Goal: Download file/media

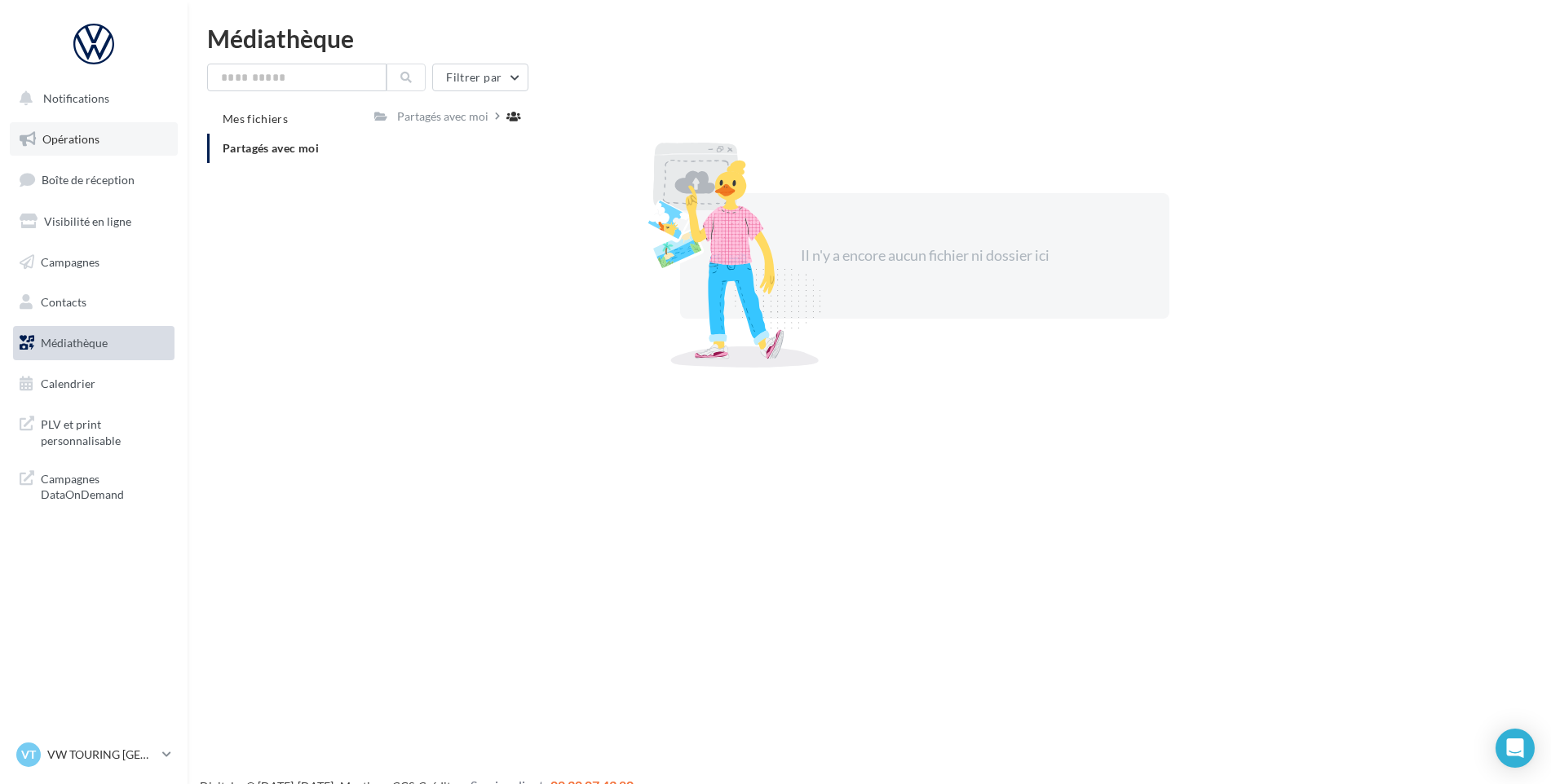
click at [92, 132] on span "Opérations" at bounding box center [71, 139] width 57 height 14
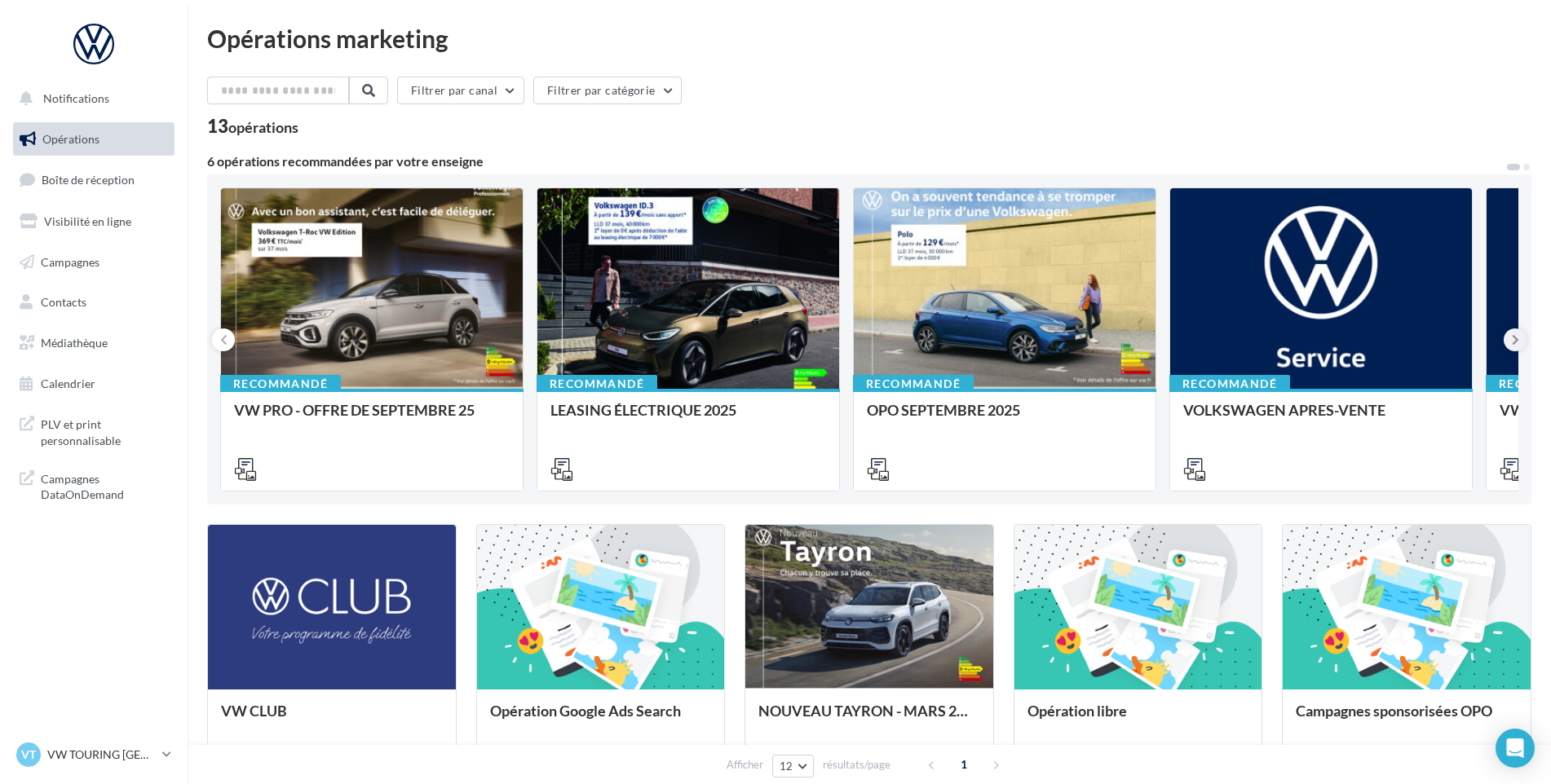
click at [1514, 341] on icon at bounding box center [1515, 340] width 7 height 17
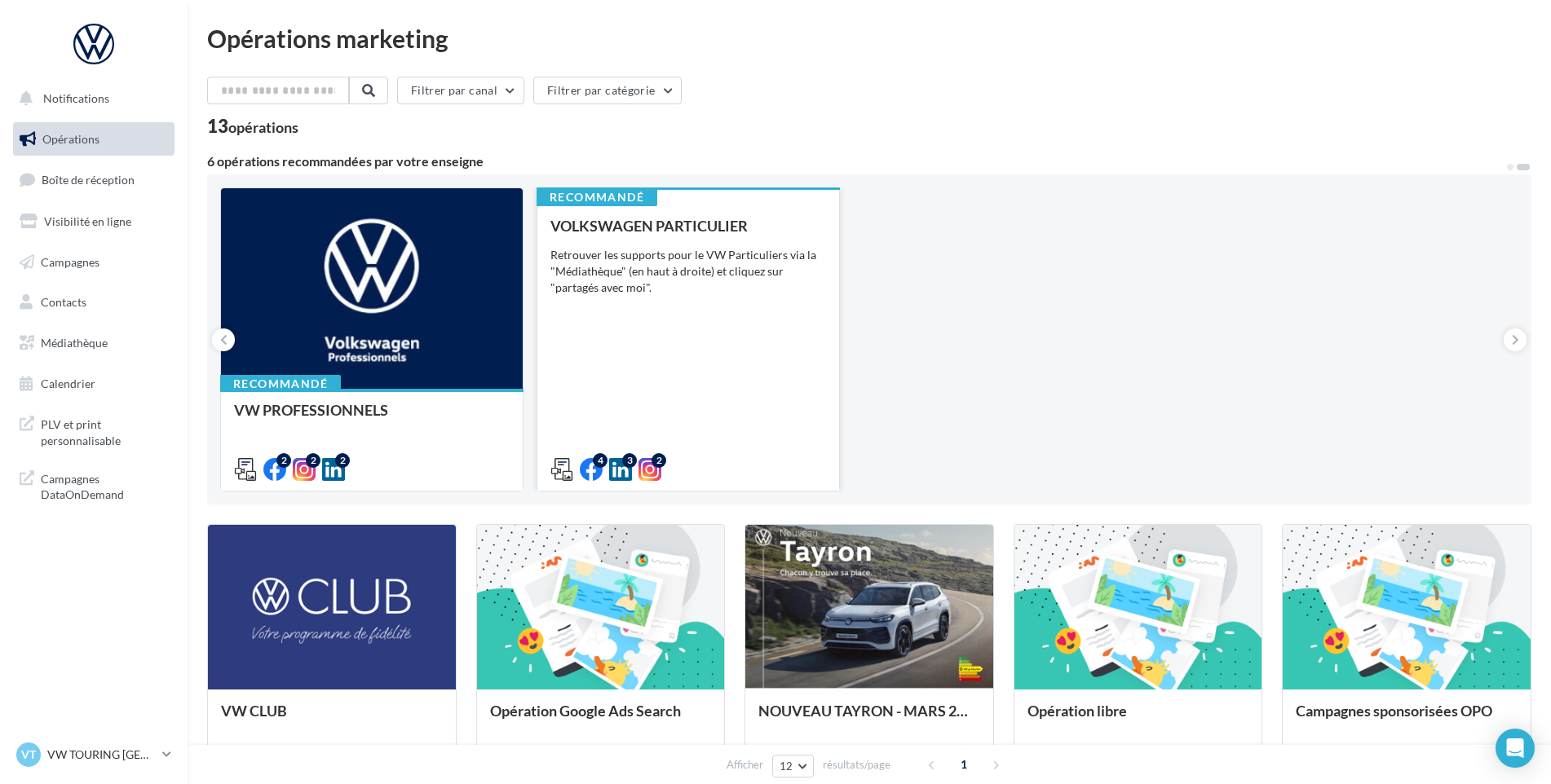
click at [639, 274] on div "Retrouver les supports pour le VW Particuliers via la "Médiathèque" (en haut à …" at bounding box center [688, 271] width 275 height 49
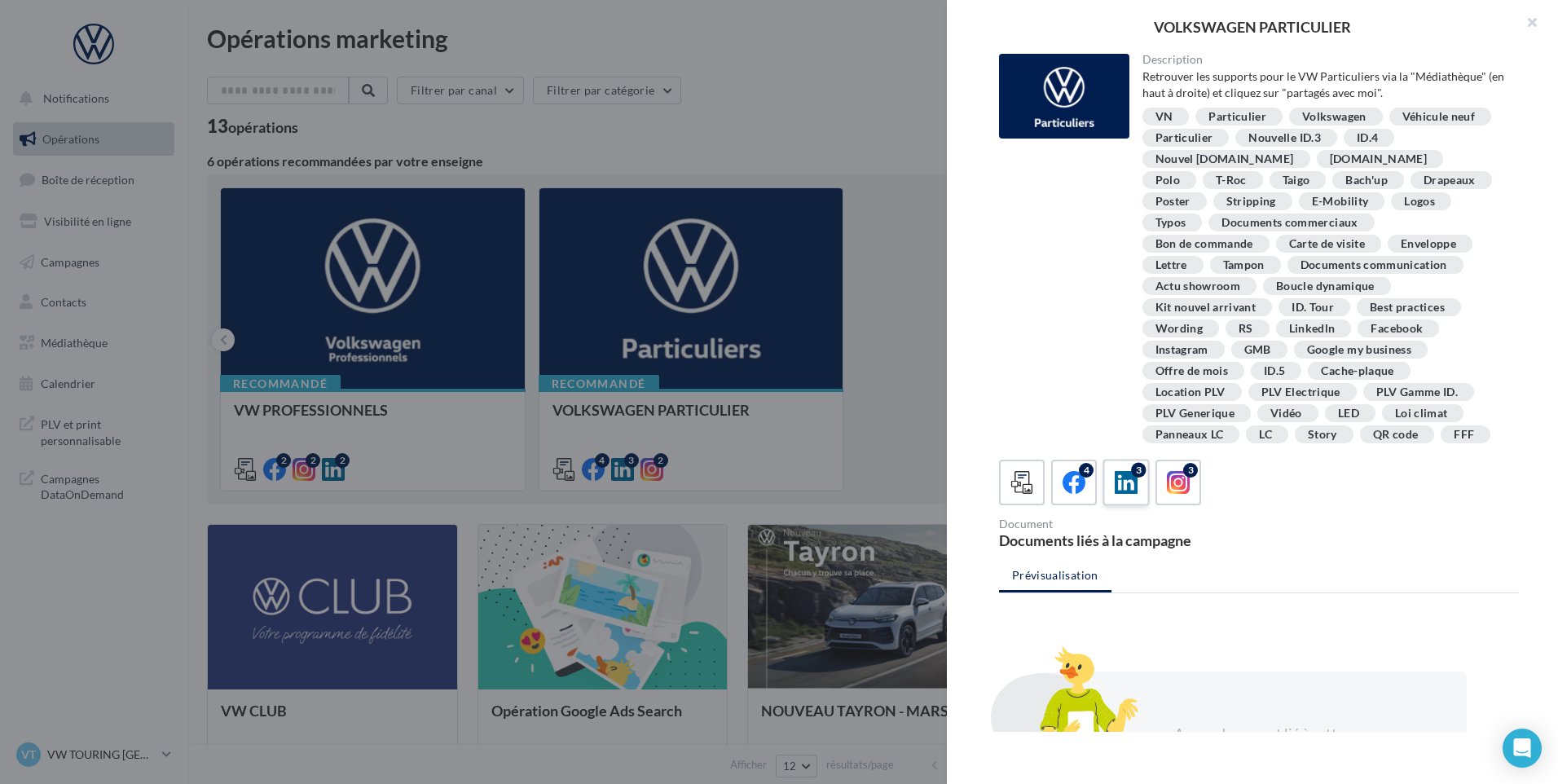
click at [1130, 495] on icon at bounding box center [1127, 483] width 24 height 24
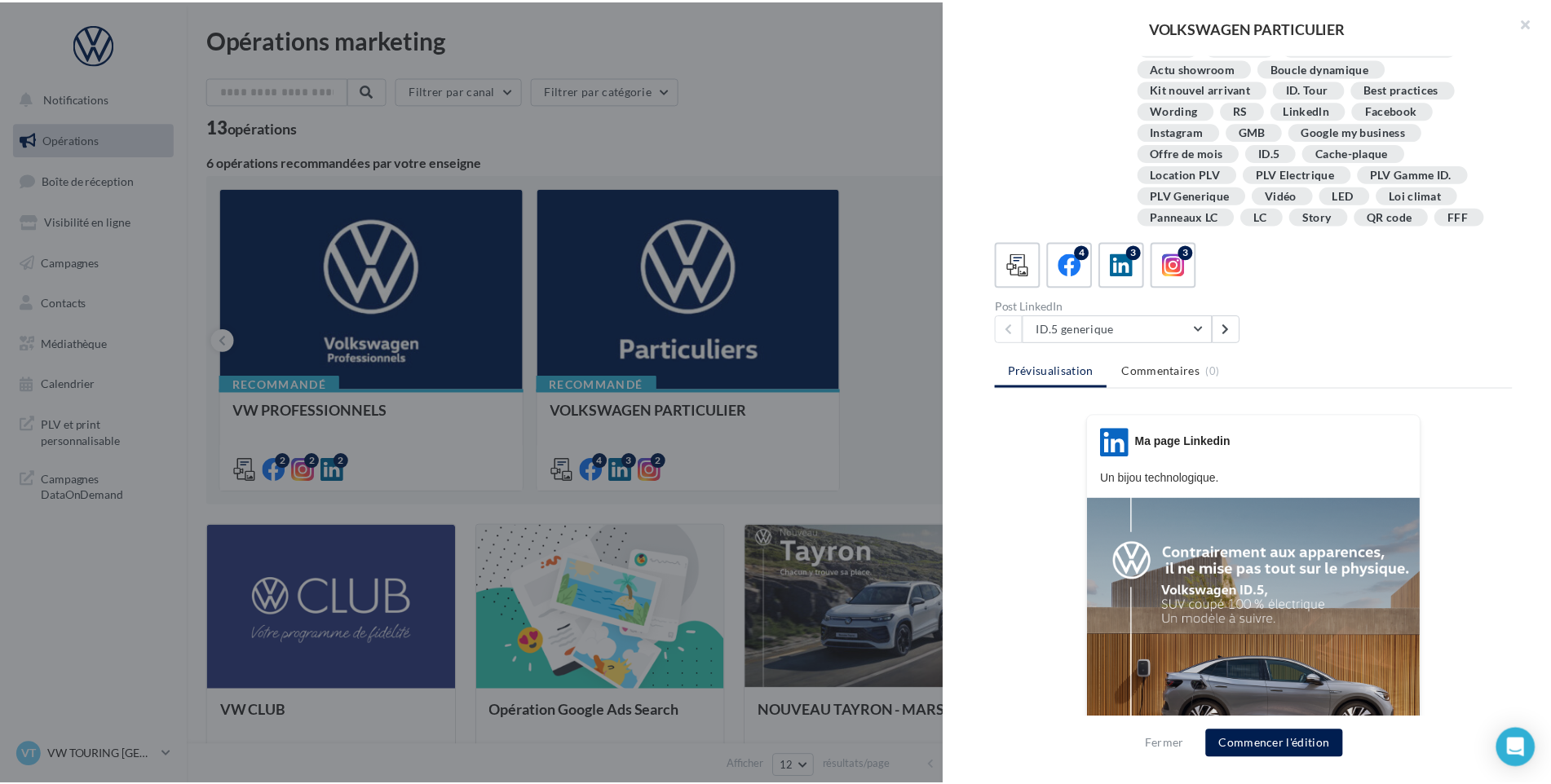
scroll to position [245, 0]
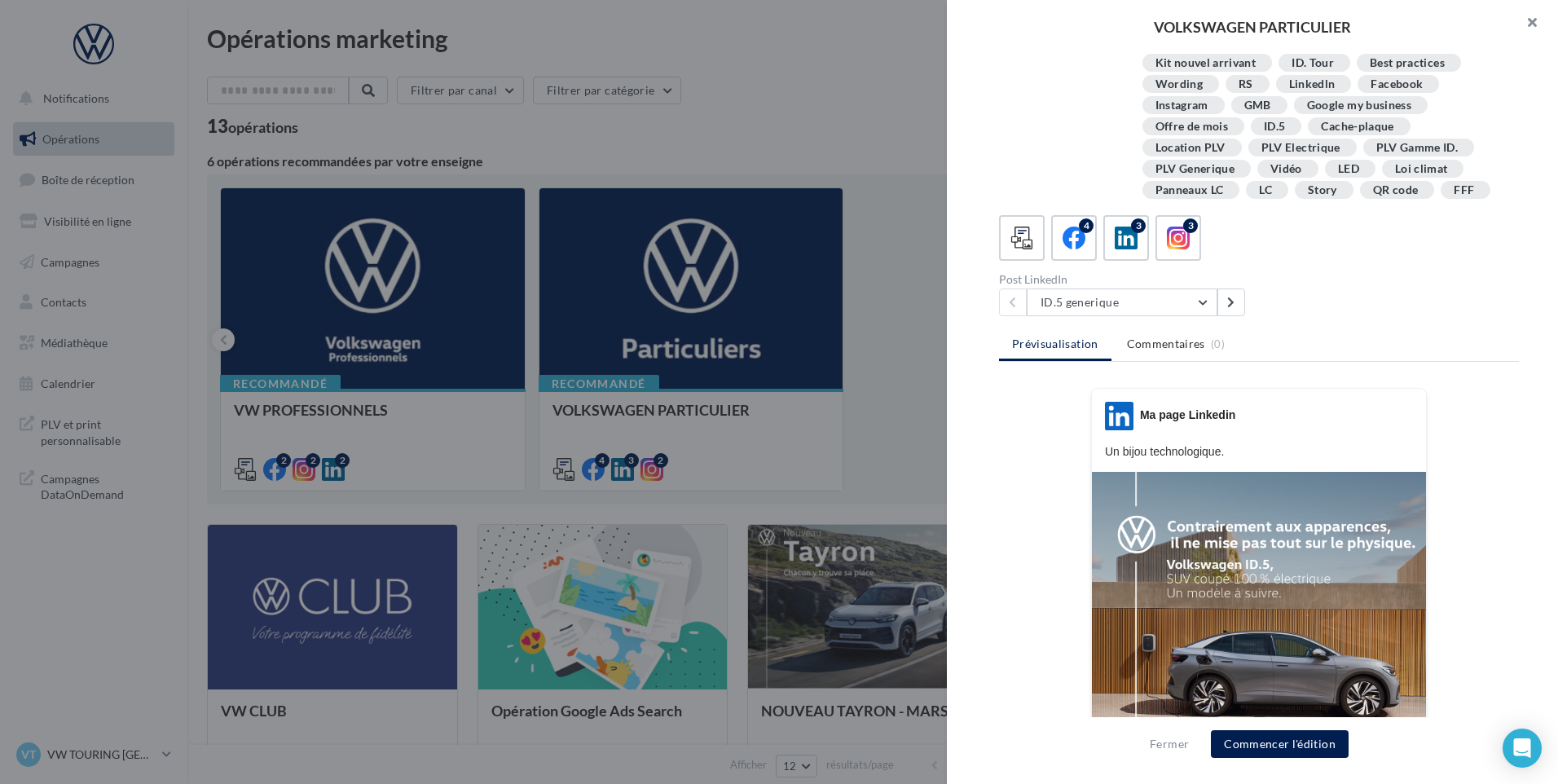
click at [1531, 24] on button "button" at bounding box center [1526, 24] width 66 height 49
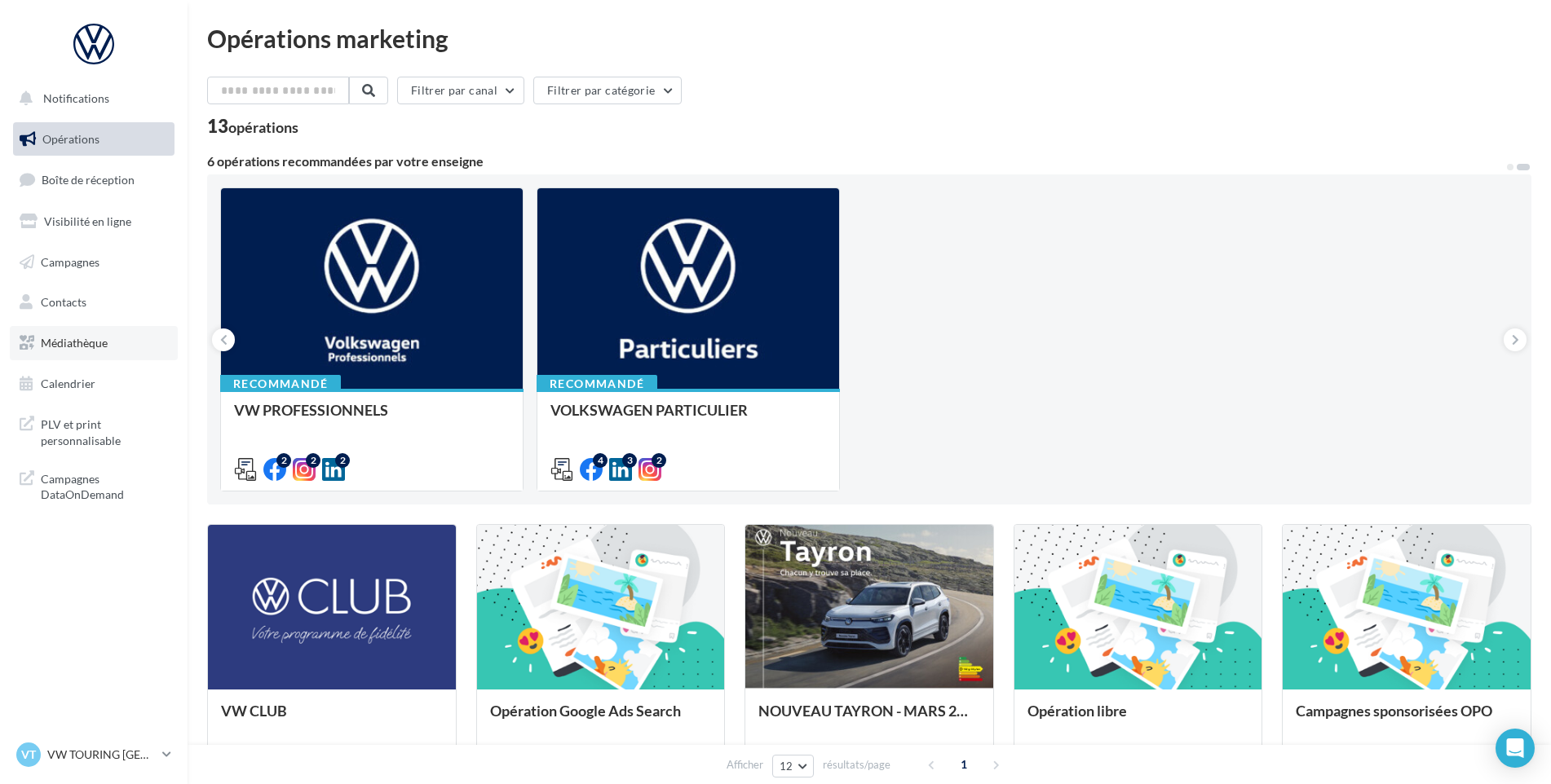
click at [103, 343] on span "Médiathèque" at bounding box center [74, 343] width 67 height 14
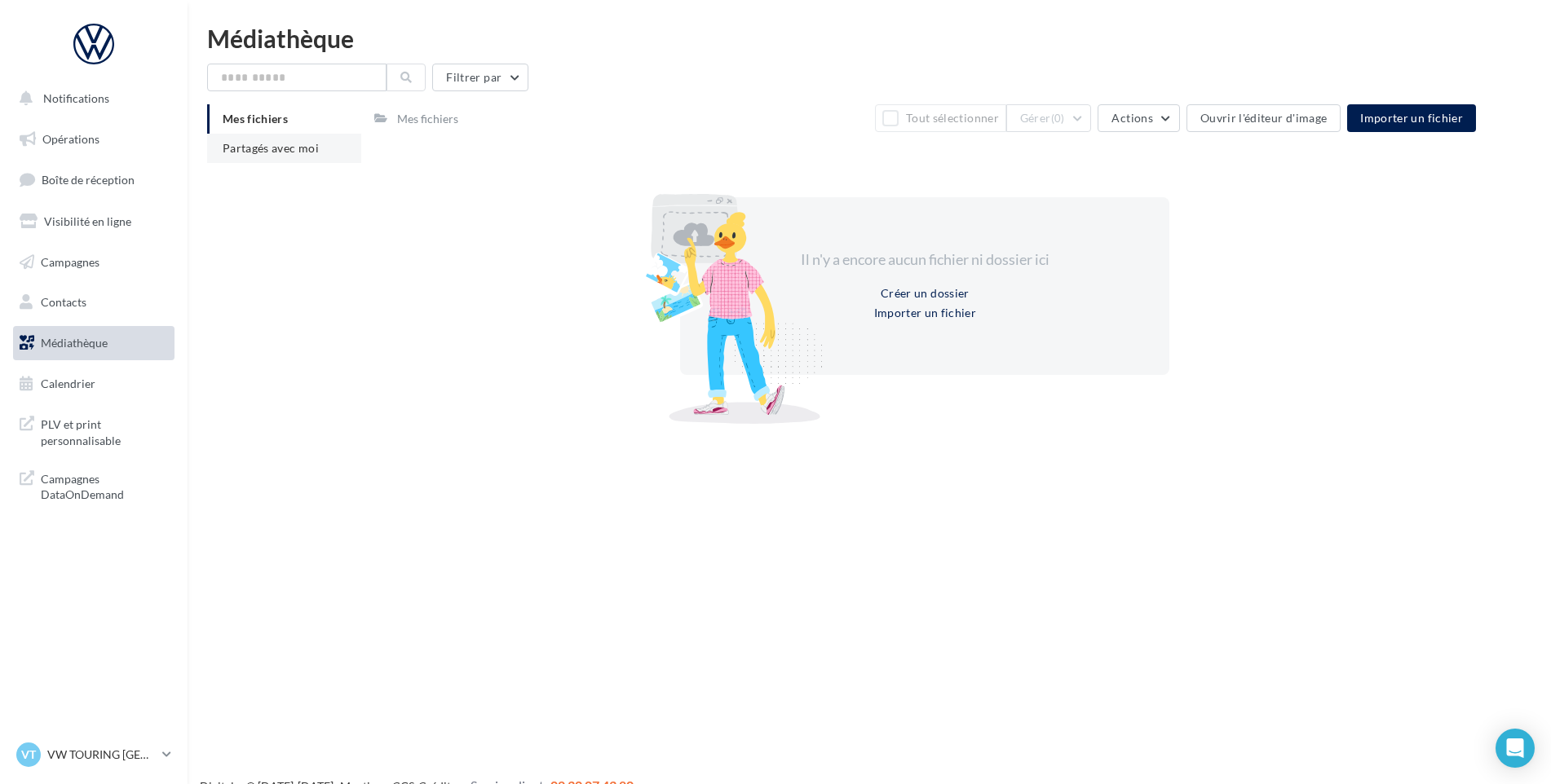
click at [248, 148] on span "Partagés avec moi" at bounding box center [271, 148] width 96 height 14
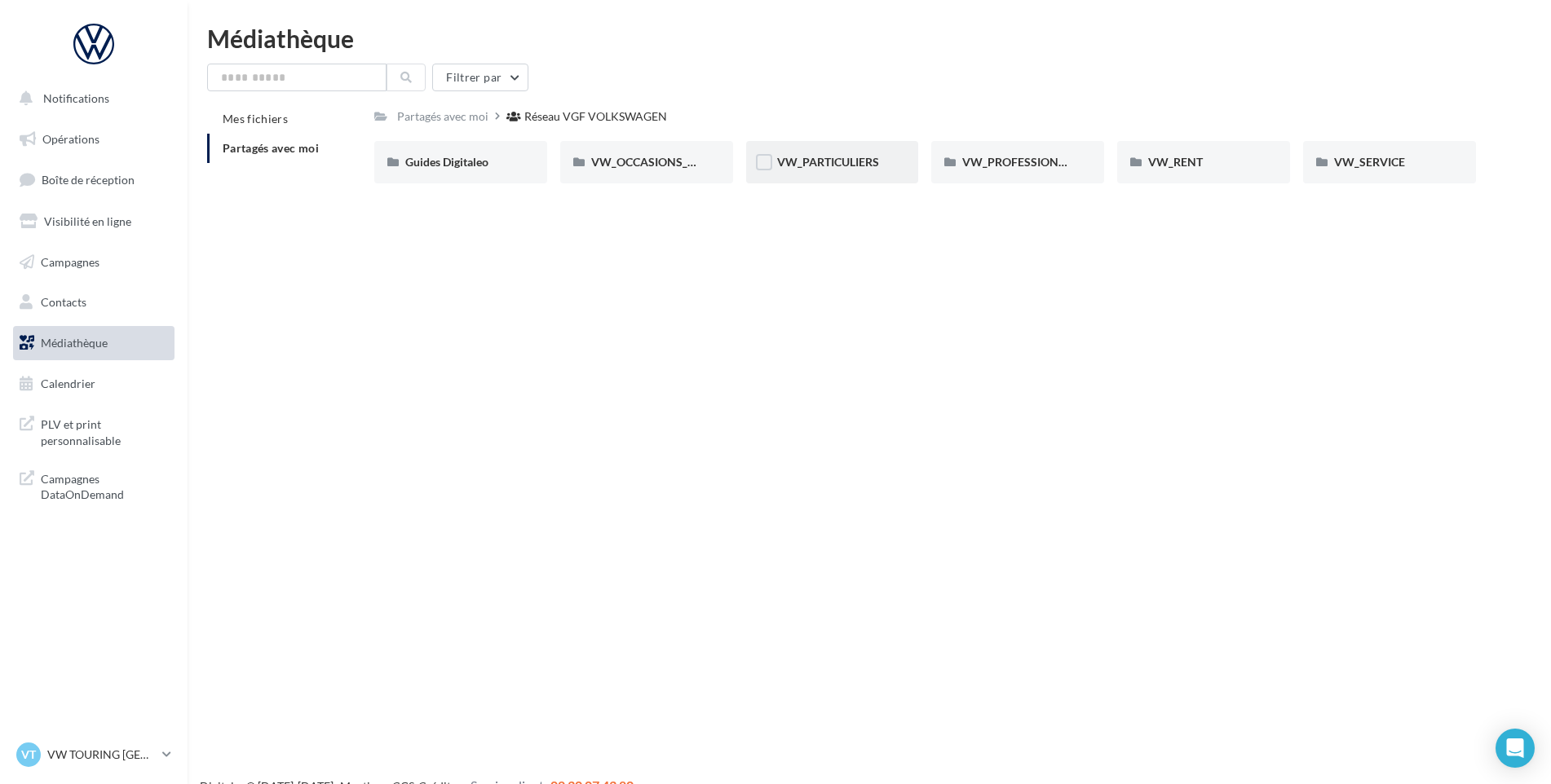
click at [854, 170] on div "VW_PARTICULIERS" at bounding box center [832, 163] width 111 height 17
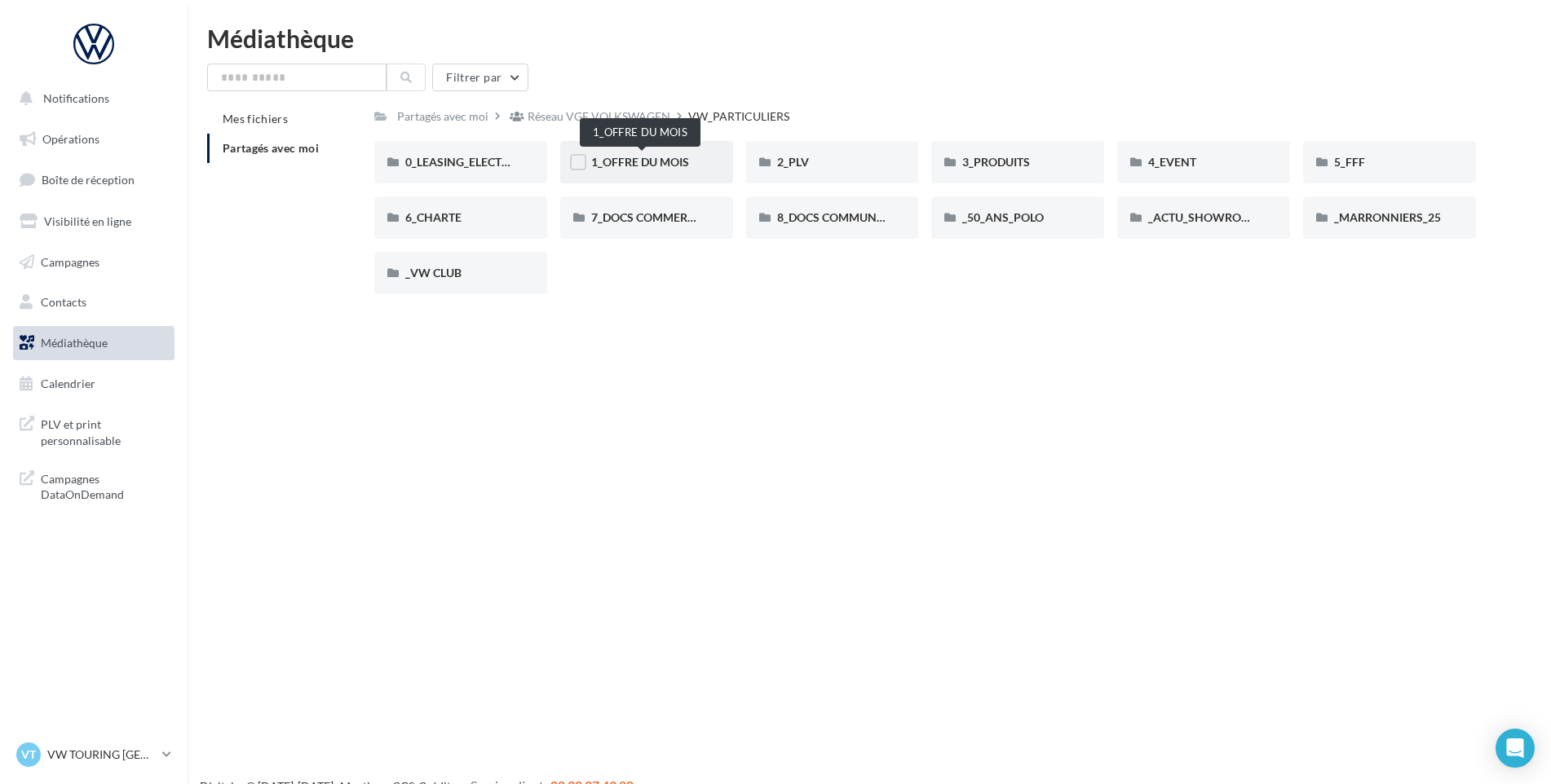
click at [638, 164] on span "1_OFFRE DU MOIS" at bounding box center [640, 162] width 98 height 14
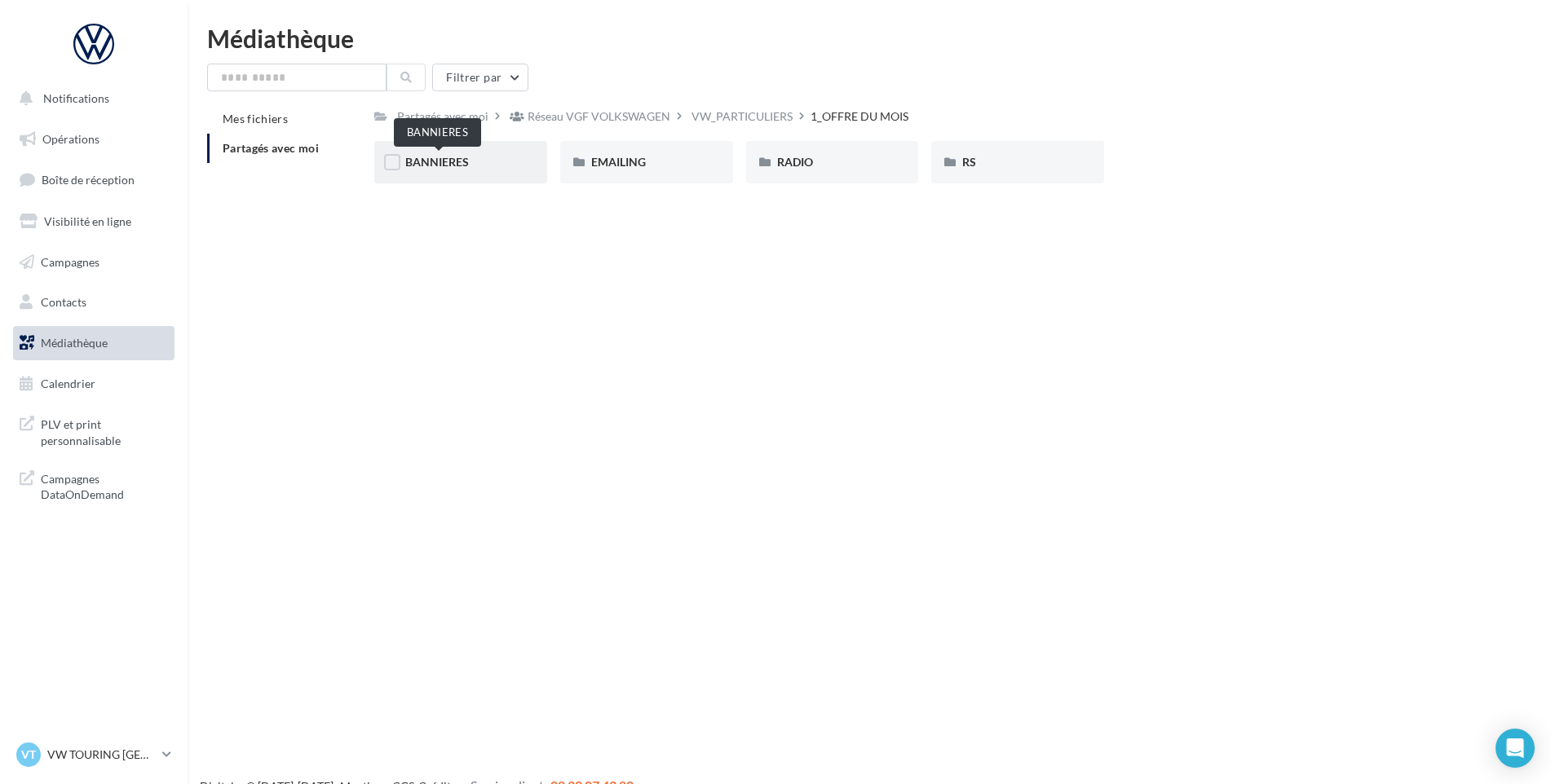
click at [426, 166] on span "BANNIERES" at bounding box center [437, 162] width 64 height 14
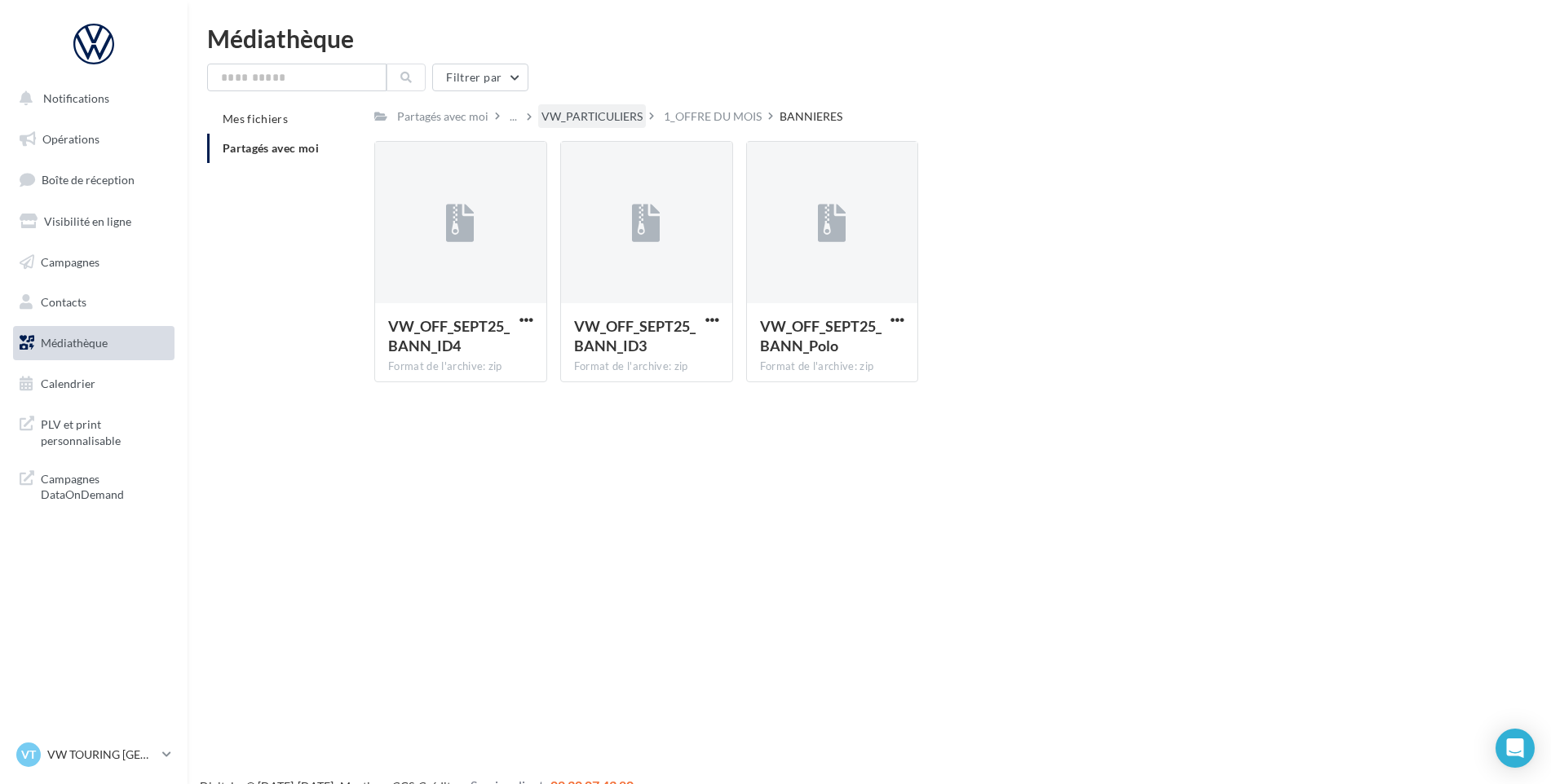
click at [636, 111] on div "VW_PARTICULIERS" at bounding box center [591, 116] width 101 height 17
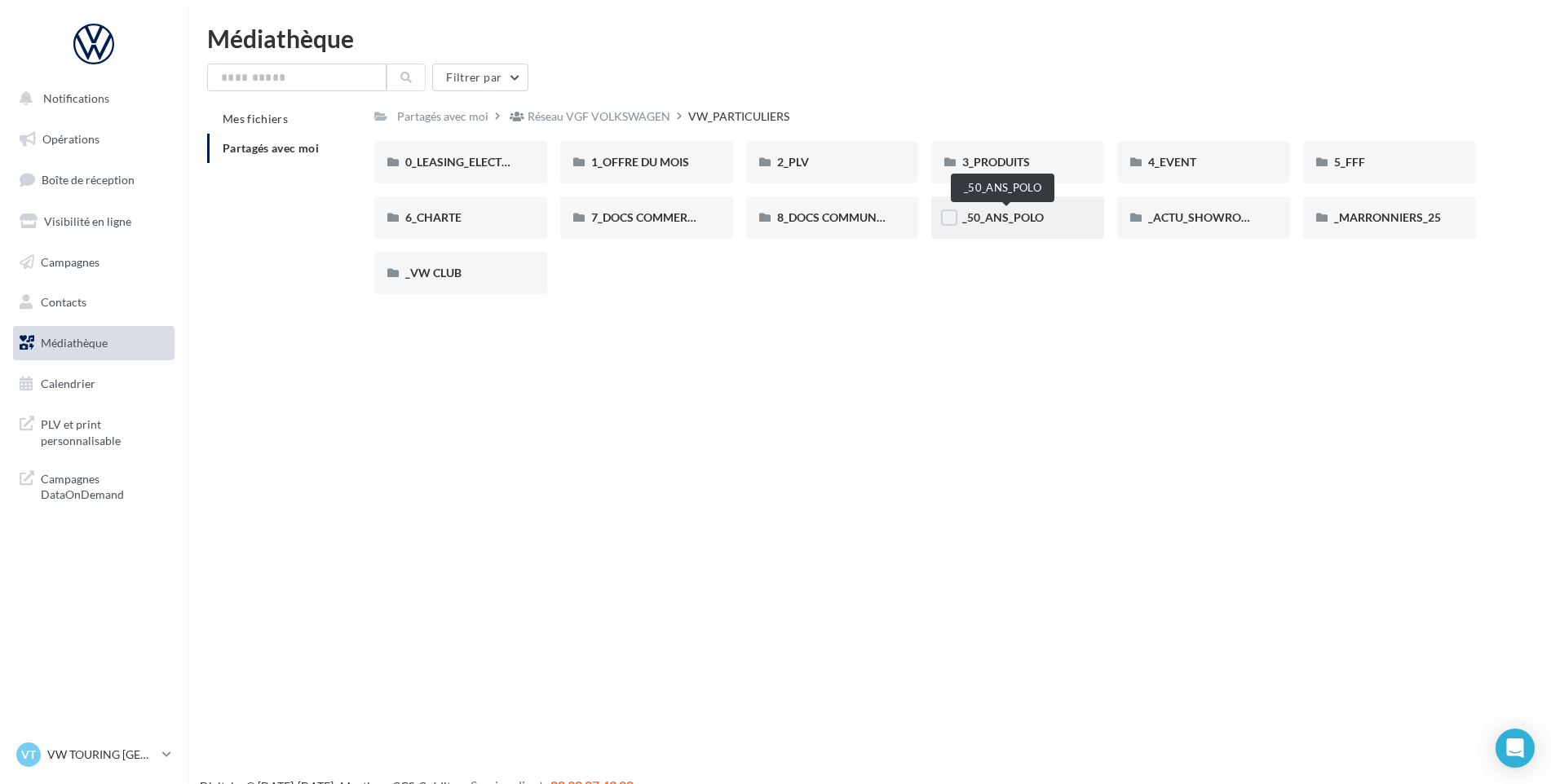
click at [1006, 220] on span "_50_ANS_POLO" at bounding box center [1002, 217] width 81 height 14
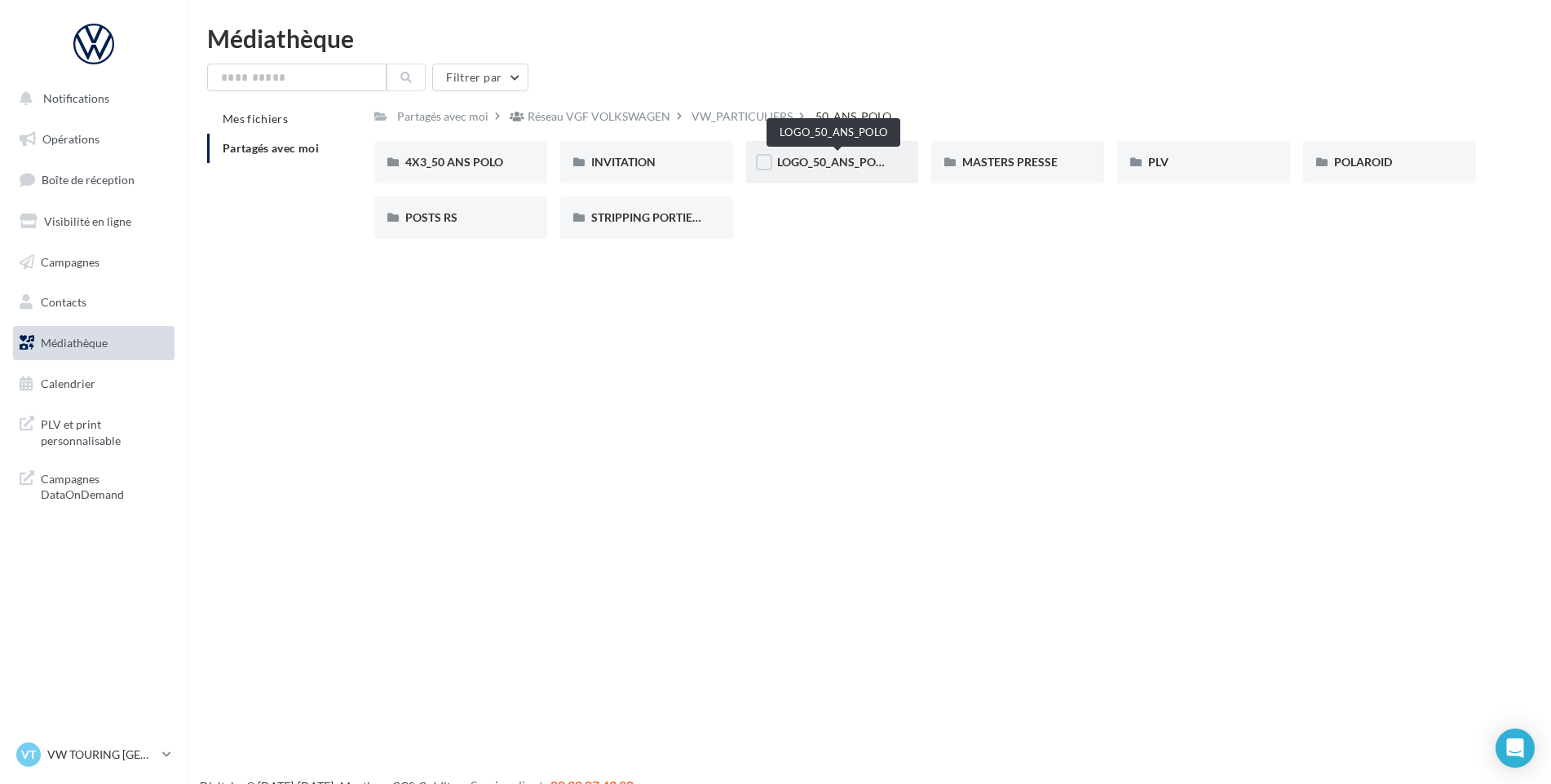
click at [853, 161] on span "LOGO_50_ANS_POLO" at bounding box center [833, 162] width 113 height 14
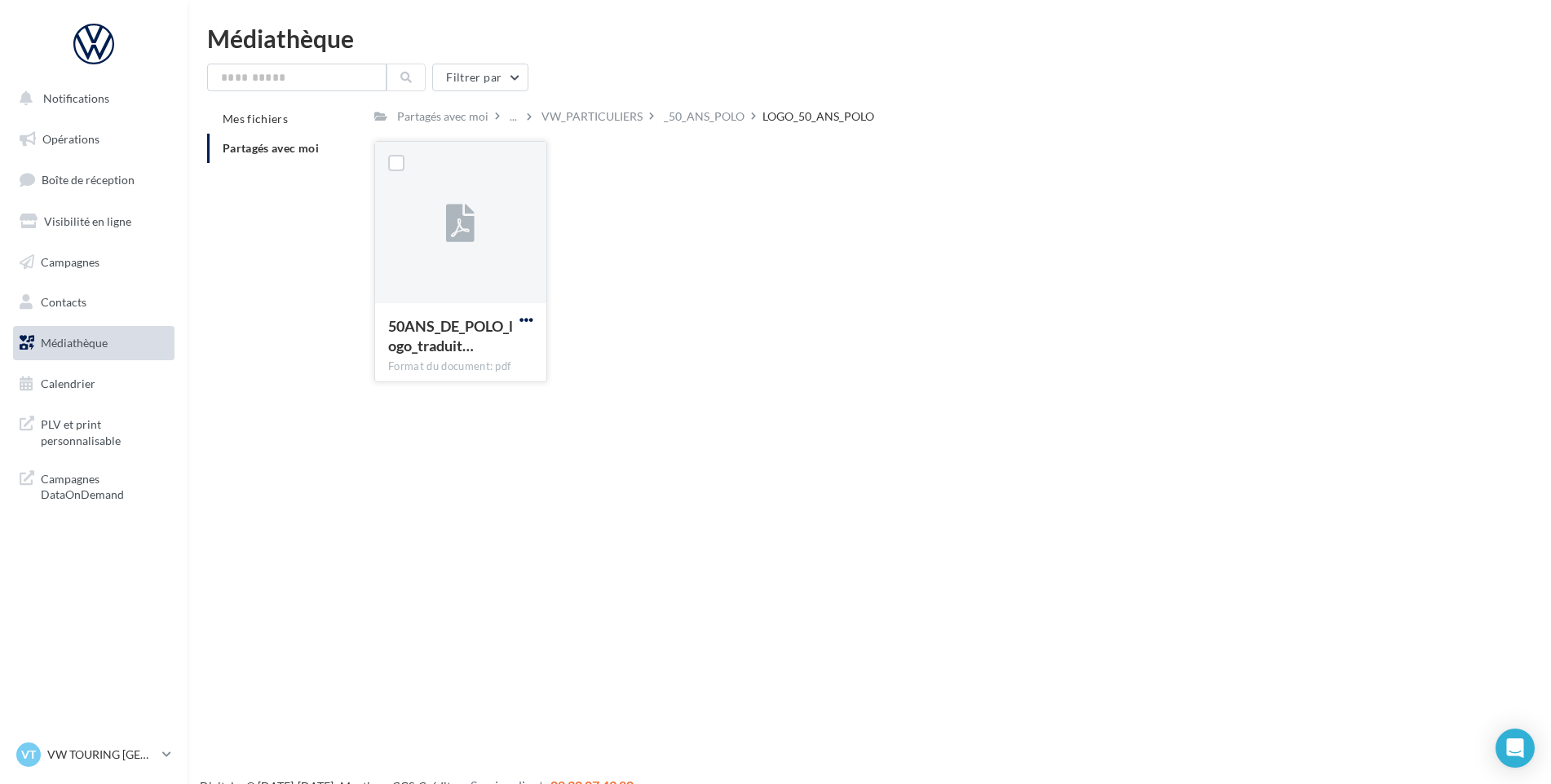
click at [527, 316] on span "button" at bounding box center [526, 320] width 14 height 14
click at [500, 353] on button "Télécharger" at bounding box center [454, 352] width 164 height 42
click at [721, 123] on div "_50_ANS_POLO" at bounding box center [703, 116] width 80 height 17
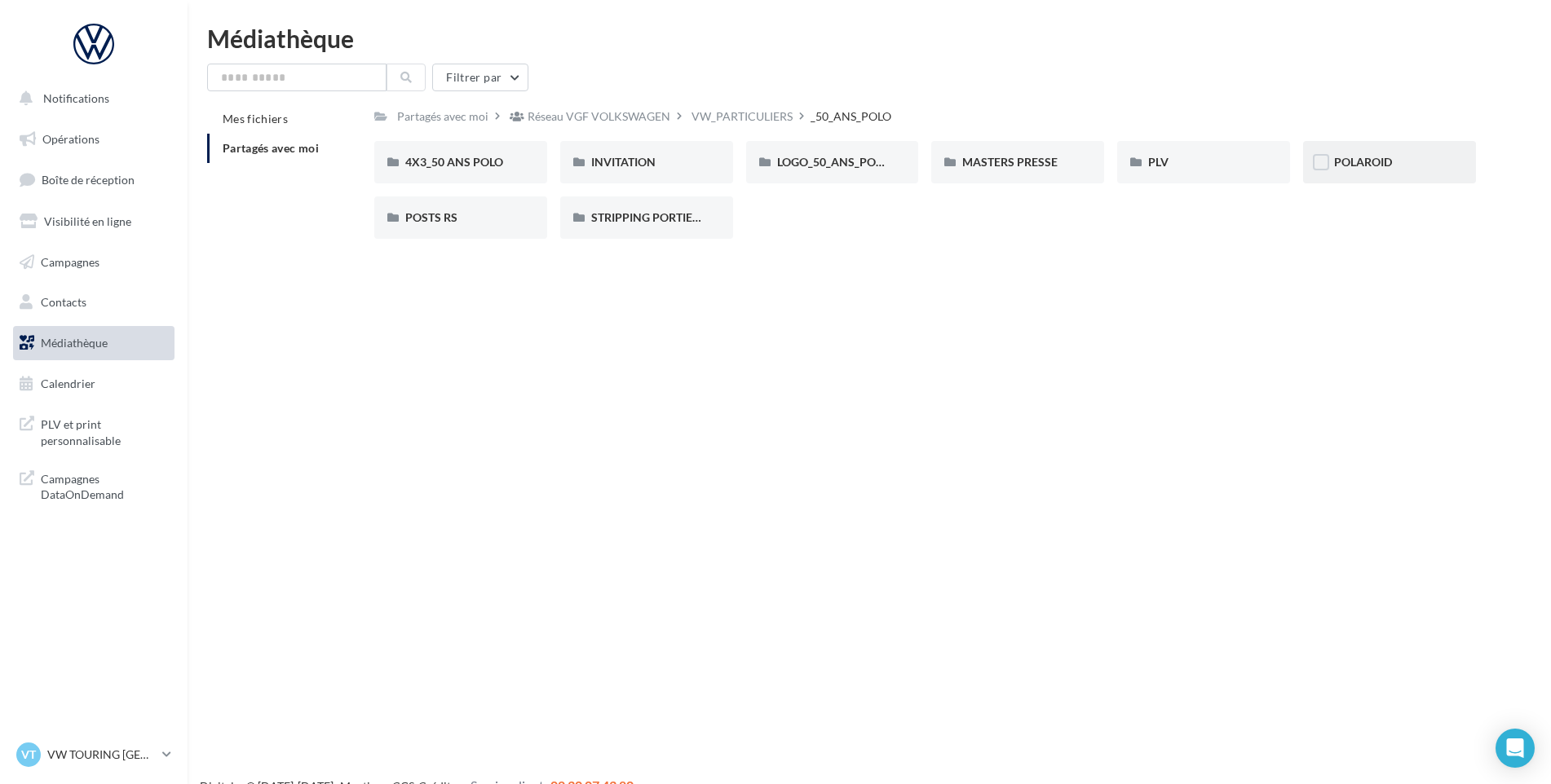
click at [1360, 171] on div "POLAROID" at bounding box center [1388, 163] width 173 height 42
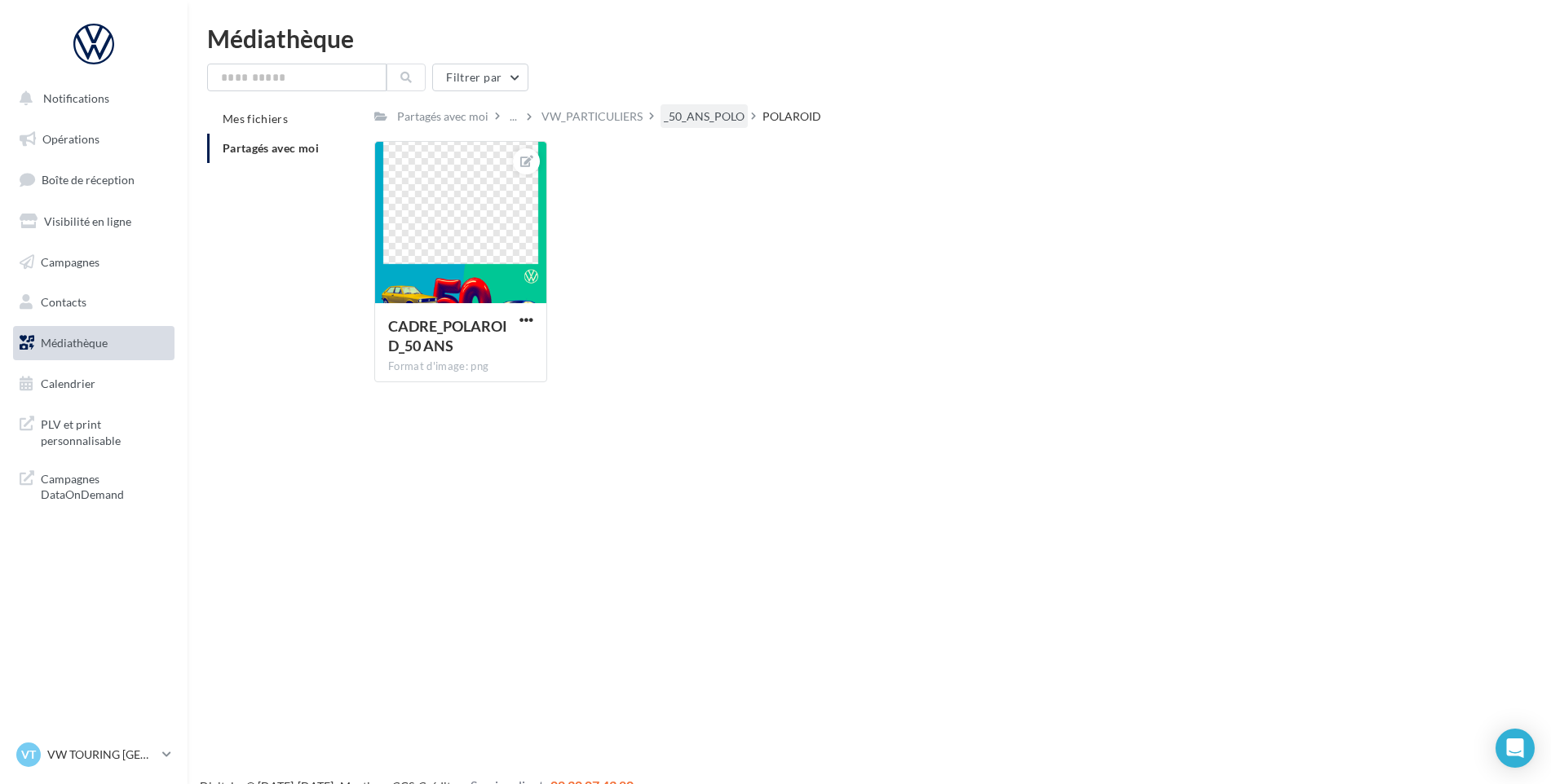
click at [722, 116] on div "_50_ANS_POLO" at bounding box center [703, 116] width 80 height 17
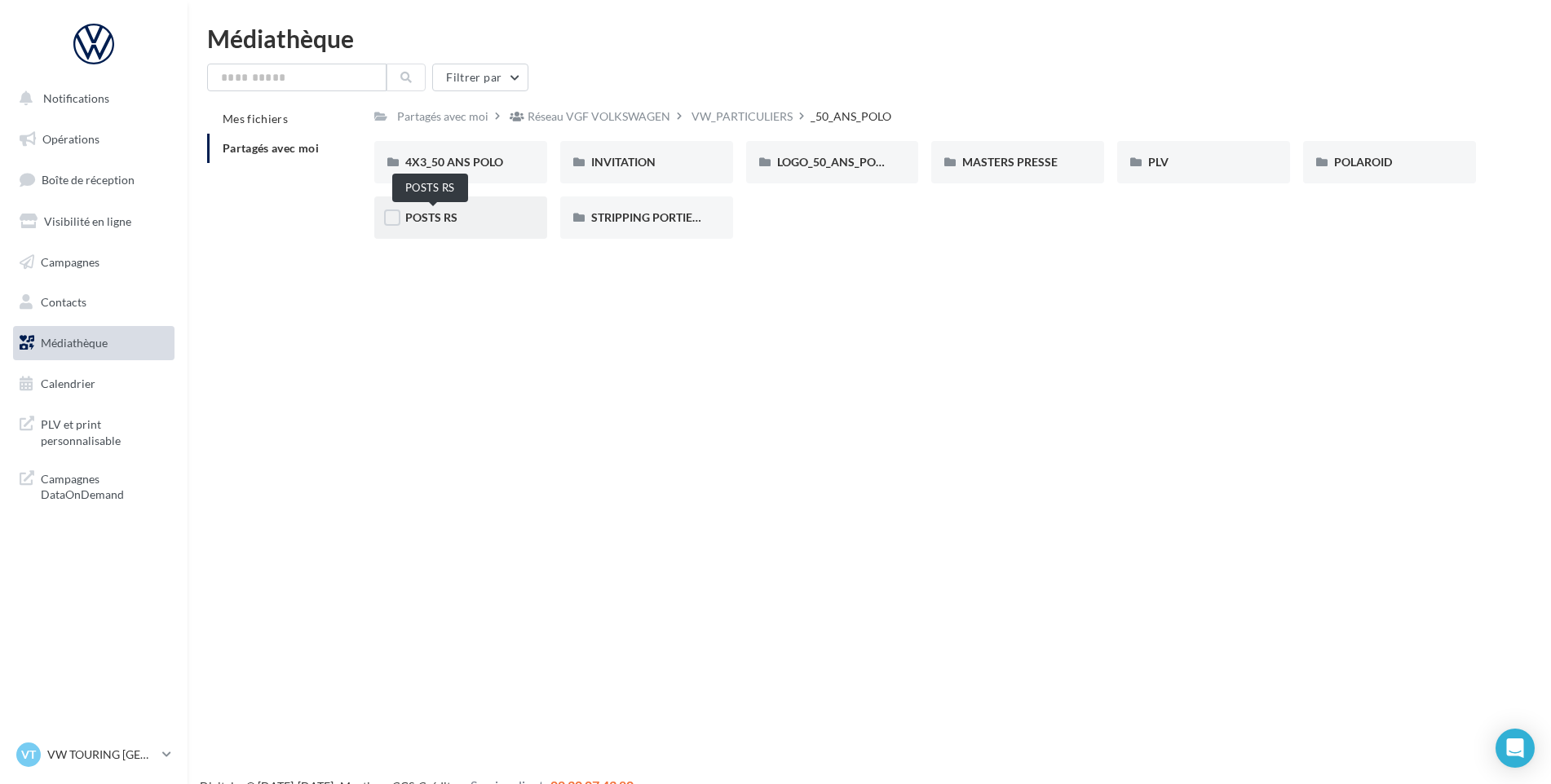
click at [457, 219] on span "POSTS RS" at bounding box center [431, 217] width 52 height 14
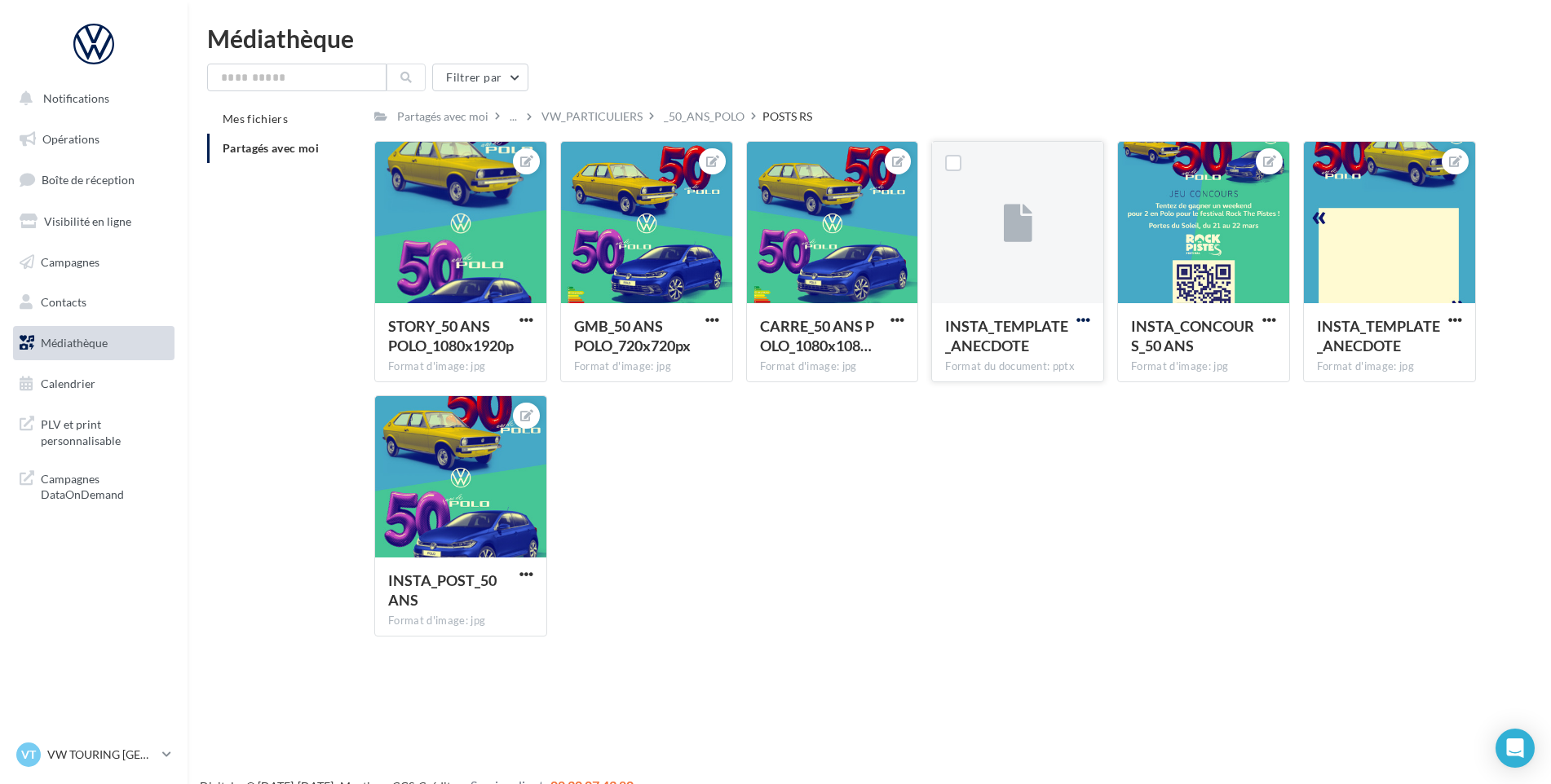
click at [1077, 313] on span "button" at bounding box center [1083, 320] width 14 height 14
click at [1284, 494] on div "STORY_50 ANS POLO_1080x1920p Format d'image: jpg STORY_50 ANS POLO_1080x1920p G…" at bounding box center [931, 395] width 1114 height 509
click at [524, 317] on span "button" at bounding box center [526, 320] width 14 height 14
click at [479, 392] on button "Télécharger" at bounding box center [450, 394] width 172 height 42
click at [899, 318] on span "button" at bounding box center [897, 320] width 14 height 14
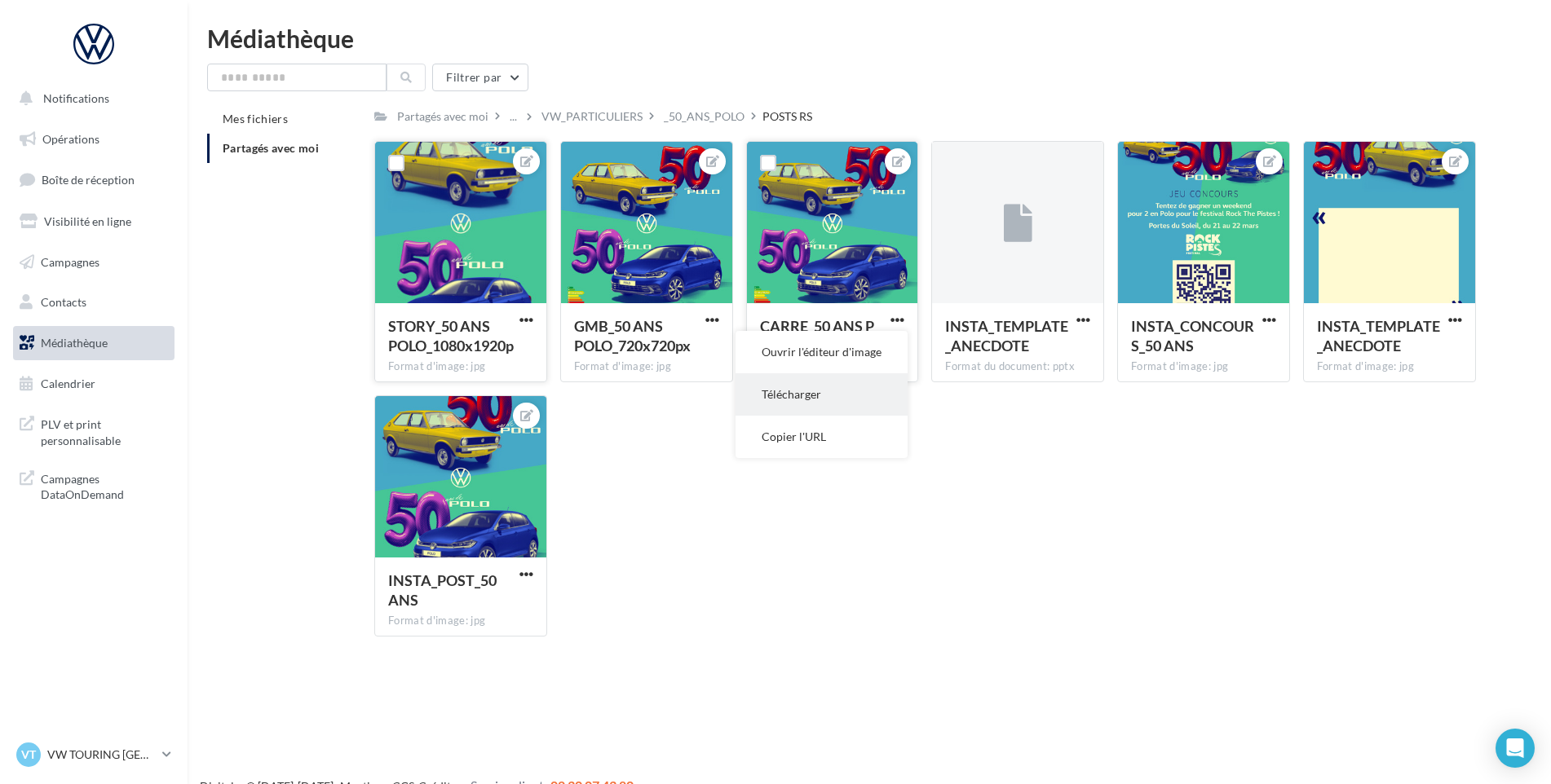
click at [846, 392] on button "Télécharger" at bounding box center [821, 394] width 172 height 42
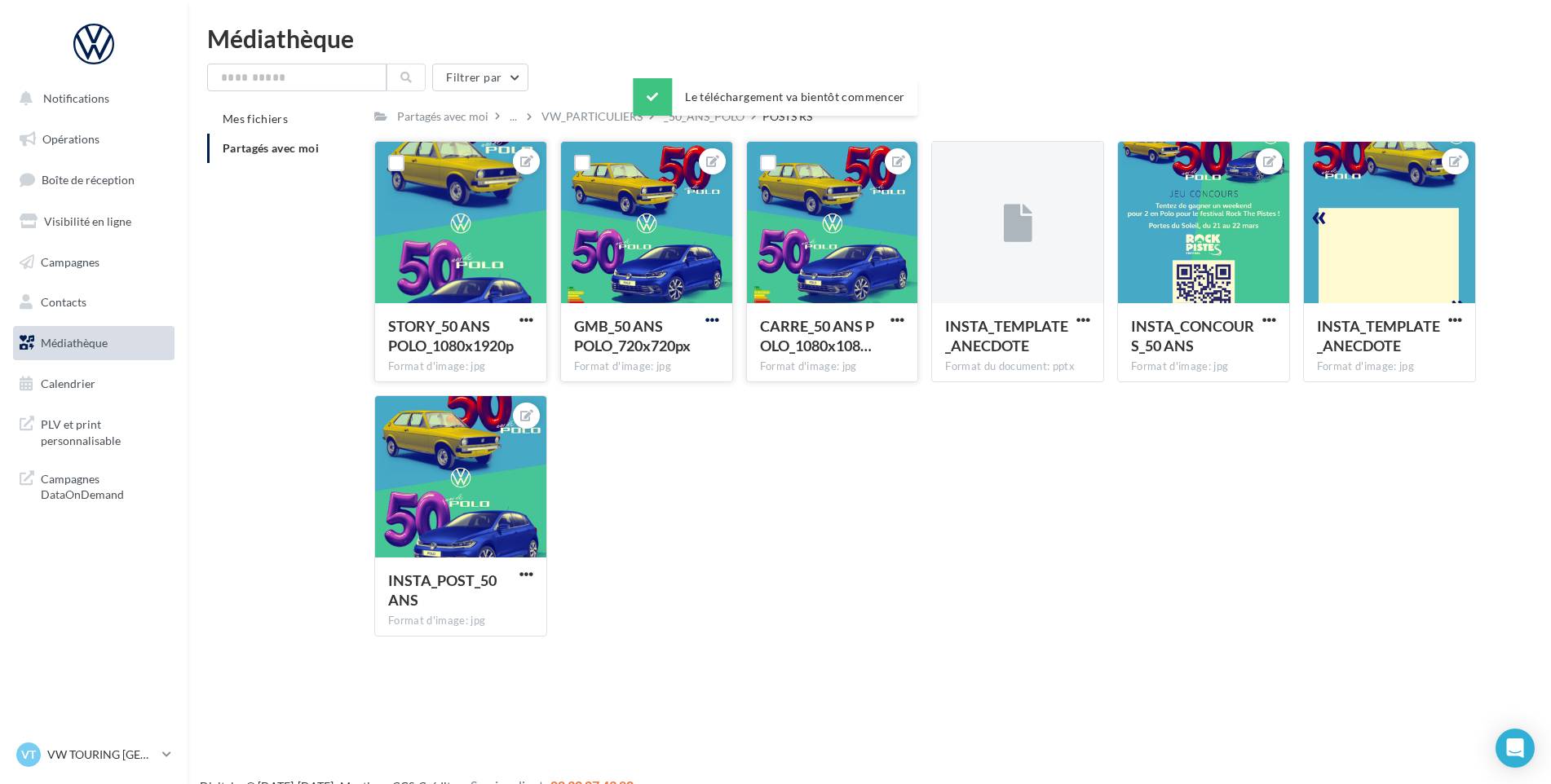
click at [707, 322] on span "button" at bounding box center [711, 320] width 14 height 14
click at [671, 391] on button "Télécharger" at bounding box center [636, 394] width 172 height 42
click at [529, 574] on span "button" at bounding box center [526, 573] width 14 height 14
click at [468, 642] on button "Télécharger" at bounding box center [450, 649] width 172 height 42
click at [694, 123] on div "_50_ANS_POLO" at bounding box center [703, 116] width 80 height 17
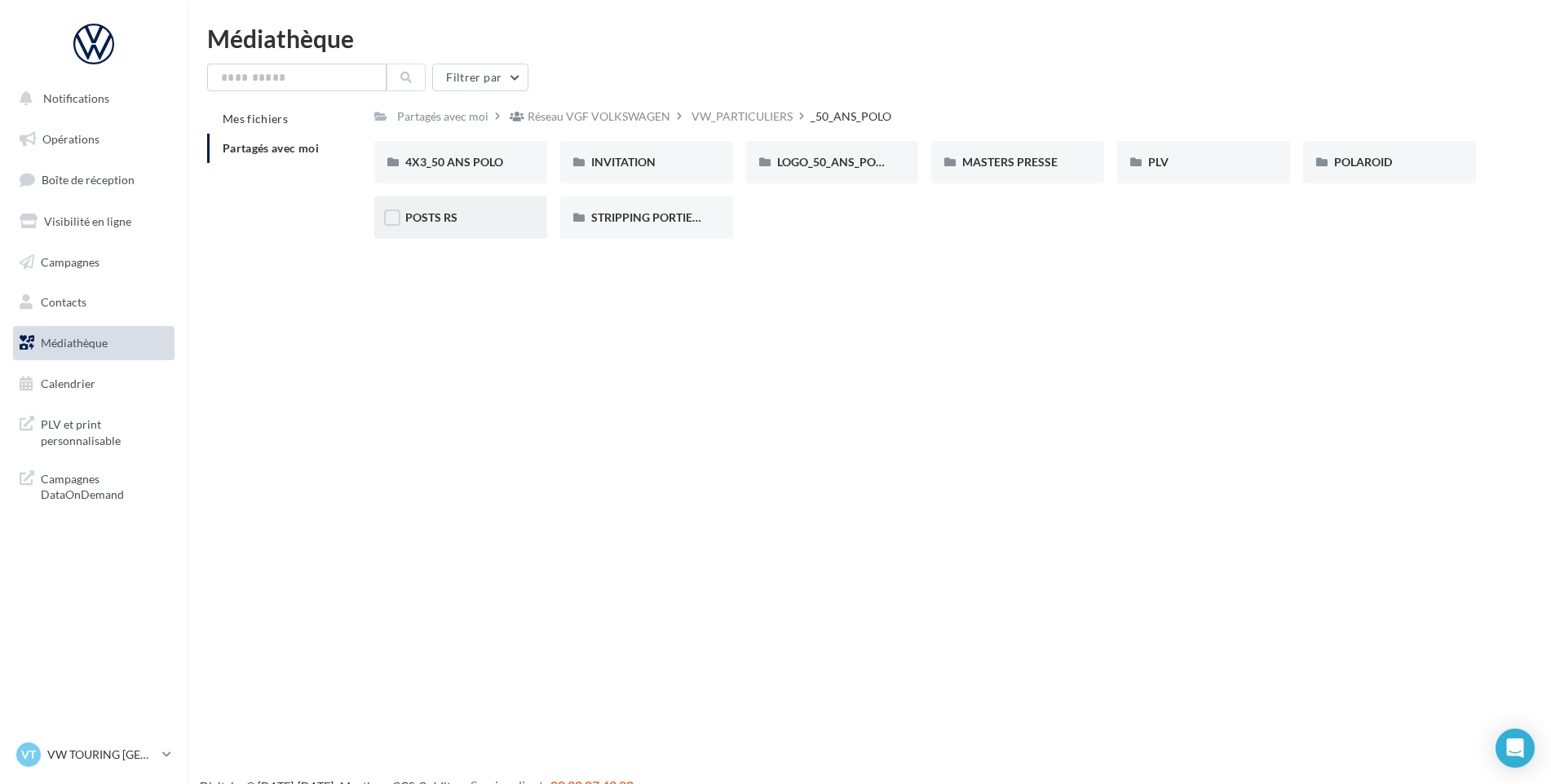
click at [477, 215] on div "POSTS RS" at bounding box center [461, 218] width 111 height 17
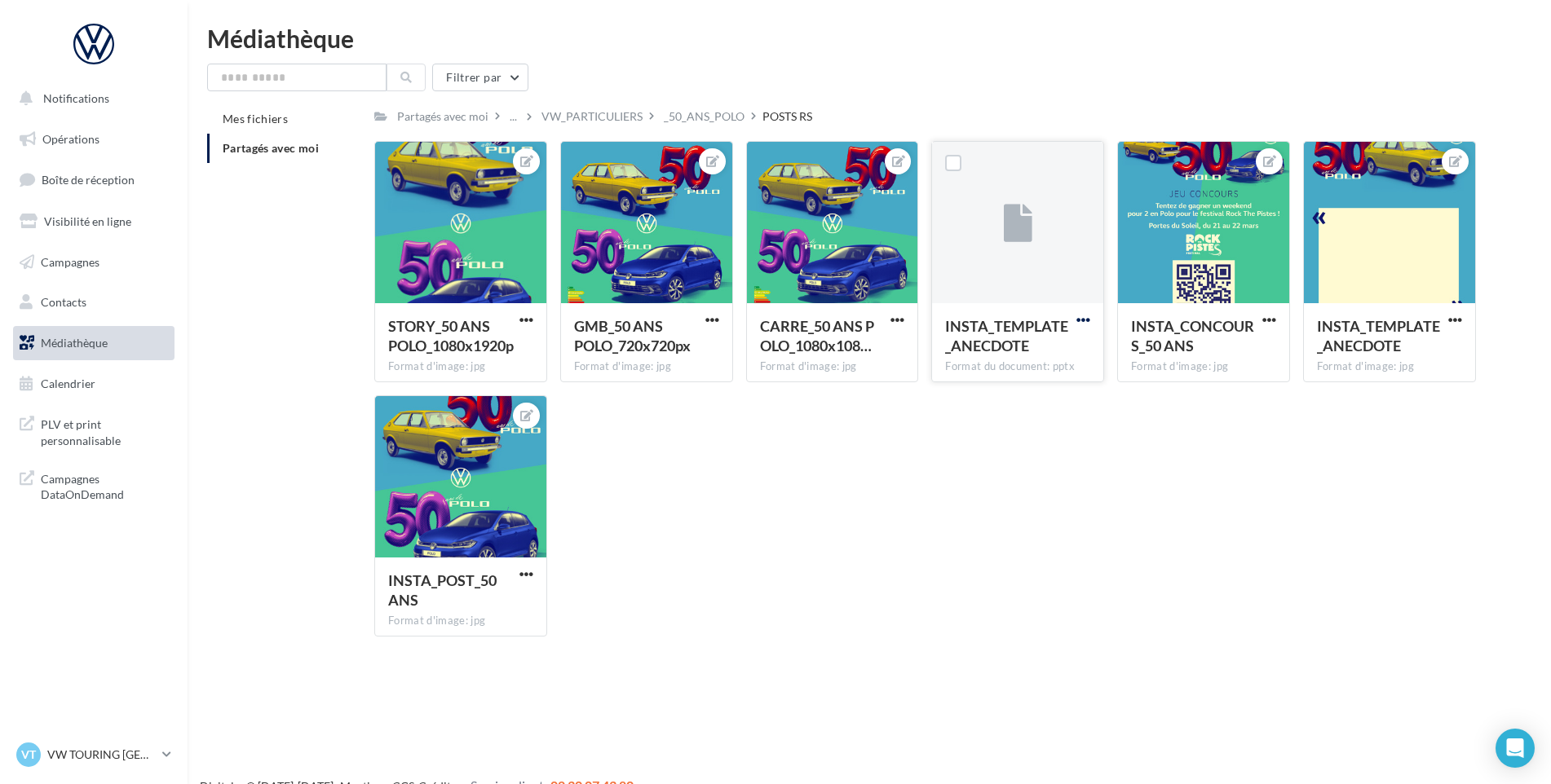
click at [1085, 320] on span "button" at bounding box center [1083, 320] width 14 height 14
click at [1069, 350] on button "Télécharger" at bounding box center [1012, 352] width 164 height 42
click at [693, 117] on div "_50_ANS_POLO" at bounding box center [703, 116] width 80 height 17
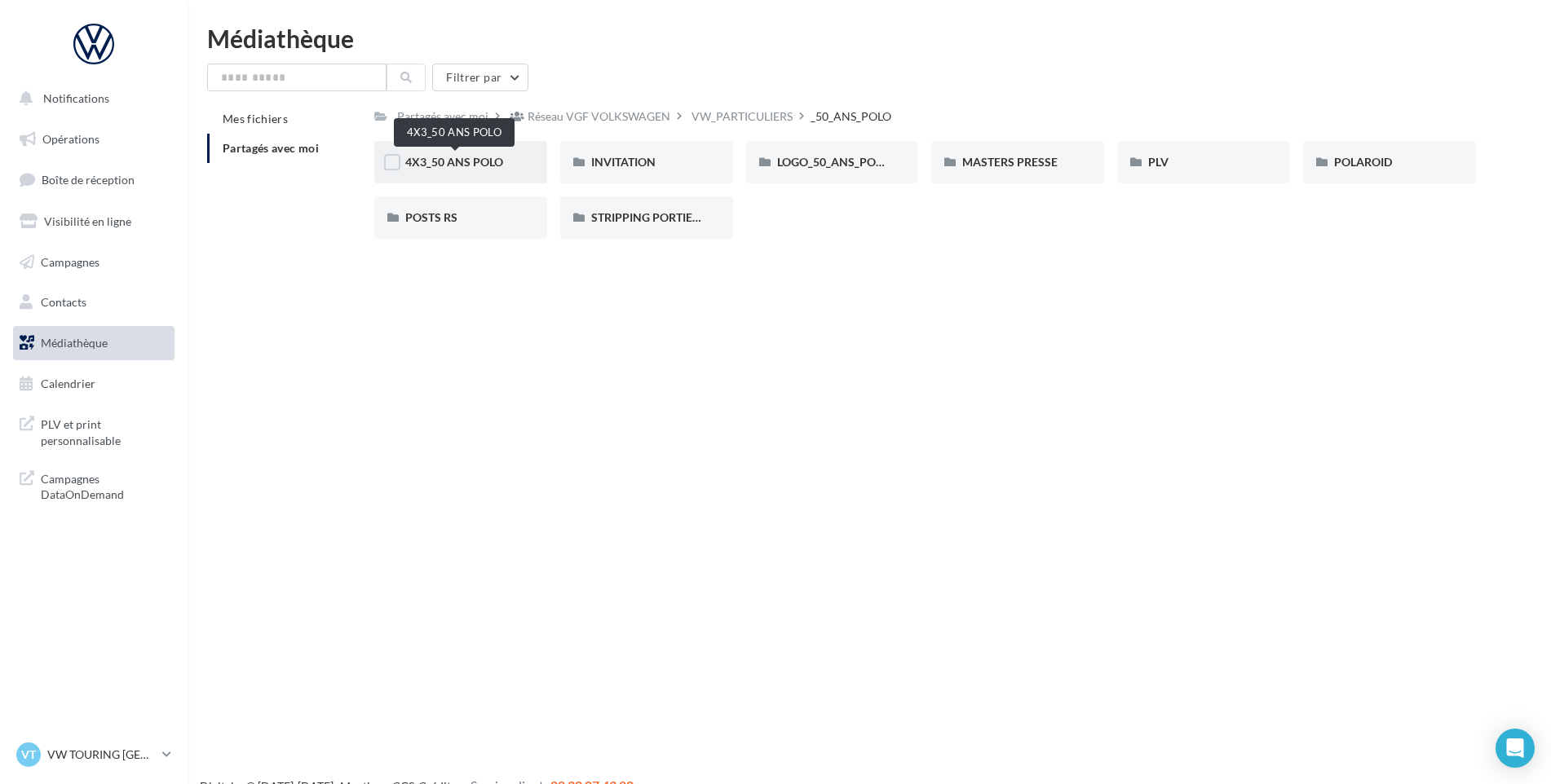
click at [478, 163] on span "4X3_50 ANS POLO" at bounding box center [454, 162] width 98 height 14
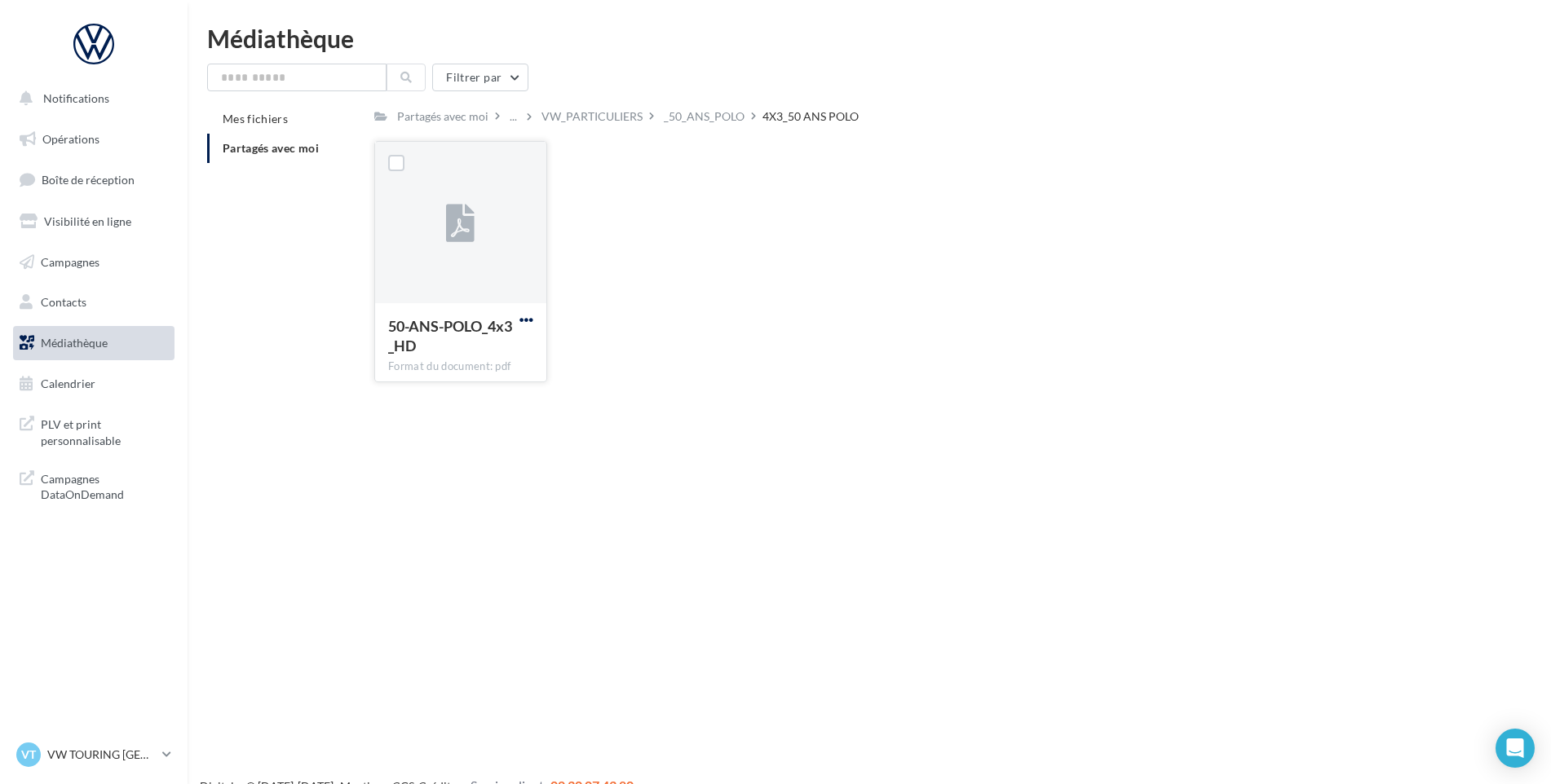
click at [529, 315] on span "button" at bounding box center [526, 320] width 14 height 14
click at [500, 353] on button "Télécharger" at bounding box center [454, 352] width 164 height 42
click at [527, 322] on span "button" at bounding box center [526, 320] width 14 height 14
click at [483, 359] on button "Télécharger" at bounding box center [454, 352] width 164 height 42
click at [726, 115] on div "_50_ANS_POLO" at bounding box center [703, 116] width 80 height 17
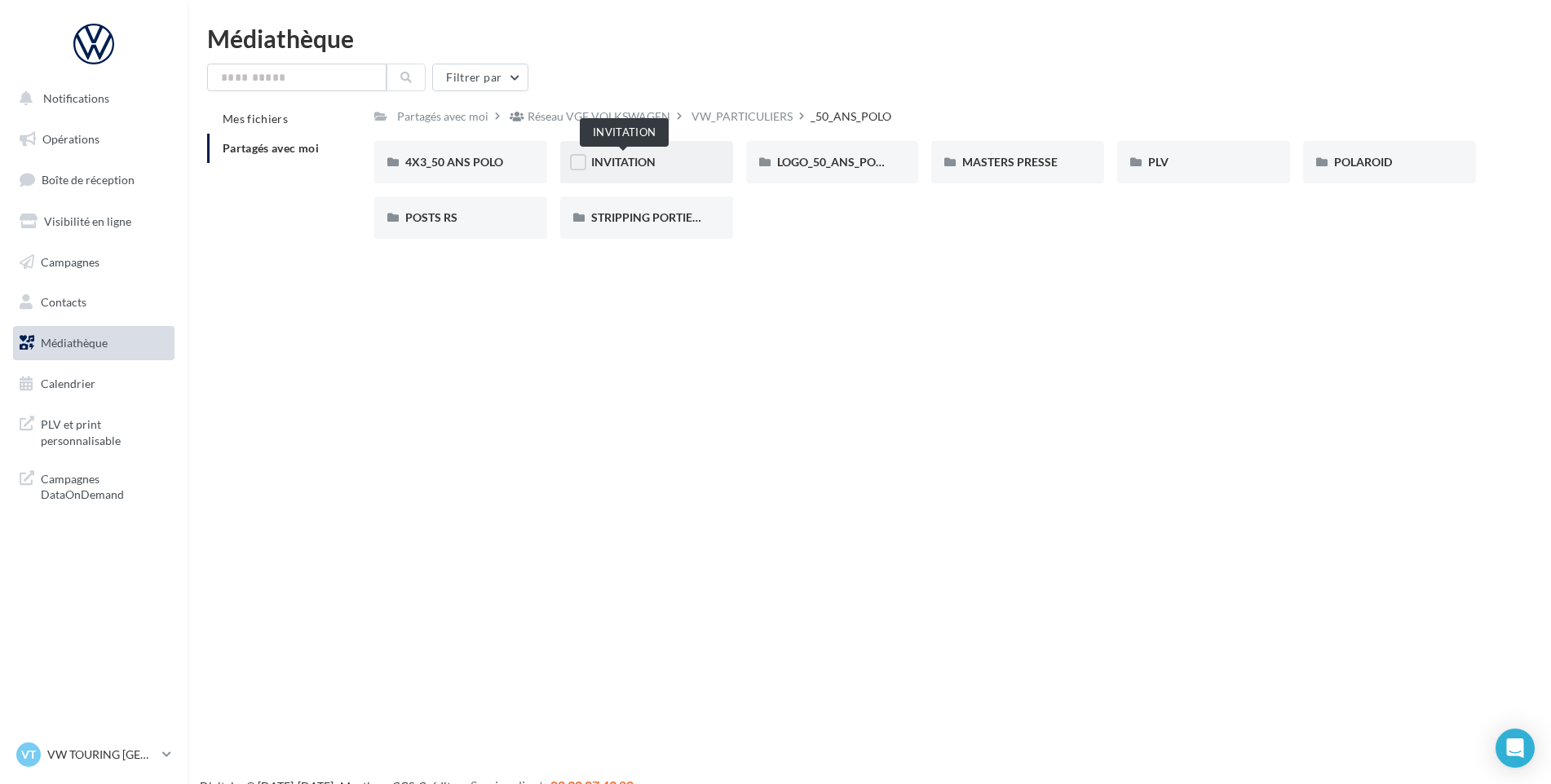
click at [636, 161] on span "INVITATION" at bounding box center [624, 162] width 65 height 14
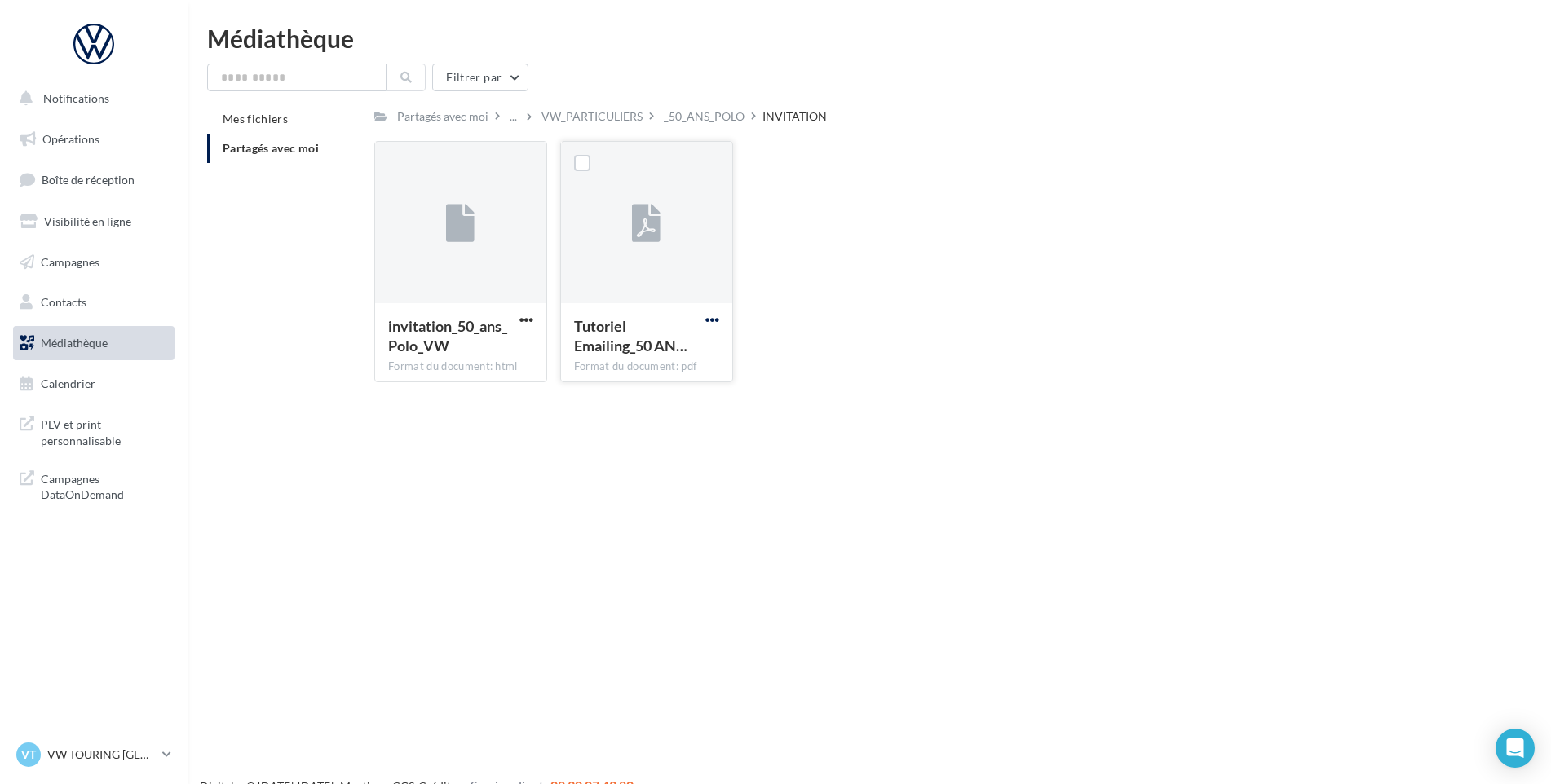
click at [711, 318] on span "button" at bounding box center [711, 320] width 14 height 14
click at [687, 350] on button "Télécharger" at bounding box center [640, 352] width 164 height 42
click at [519, 318] on span "button" at bounding box center [526, 320] width 14 height 14
click at [514, 346] on button "Télécharger" at bounding box center [454, 352] width 164 height 42
